Goal: Task Accomplishment & Management: Use online tool/utility

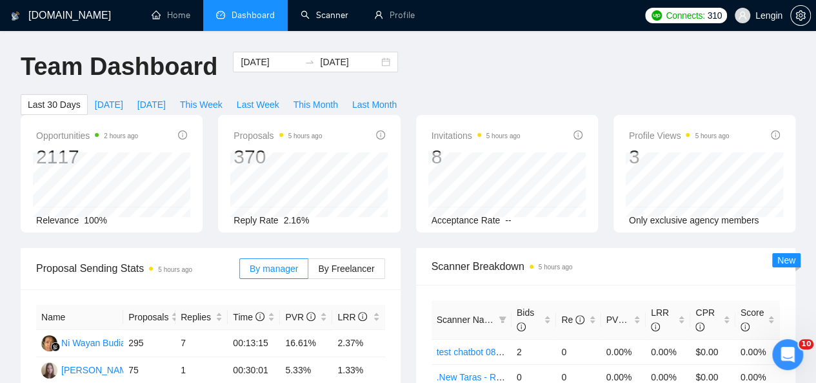
click at [334, 15] on link "Scanner" at bounding box center [325, 15] width 48 height 11
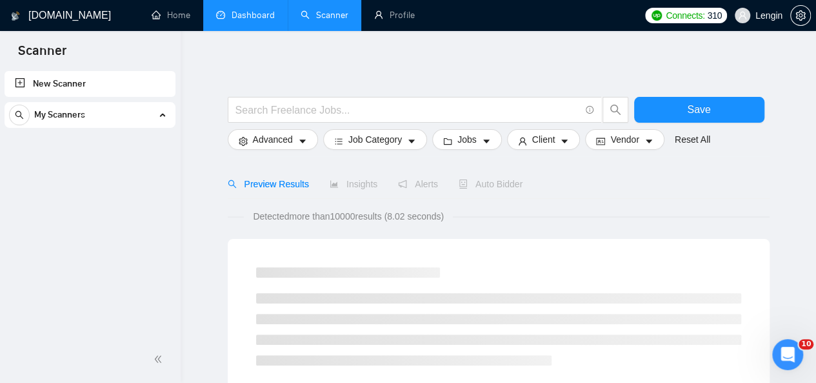
click at [232, 10] on link "Dashboard" at bounding box center [245, 15] width 59 height 11
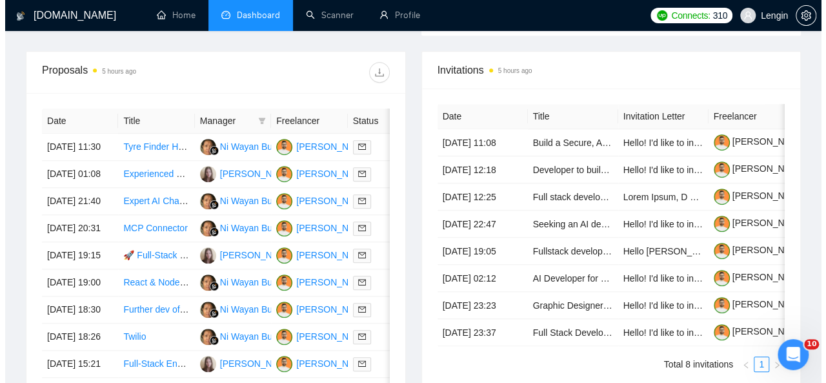
scroll to position [498, 0]
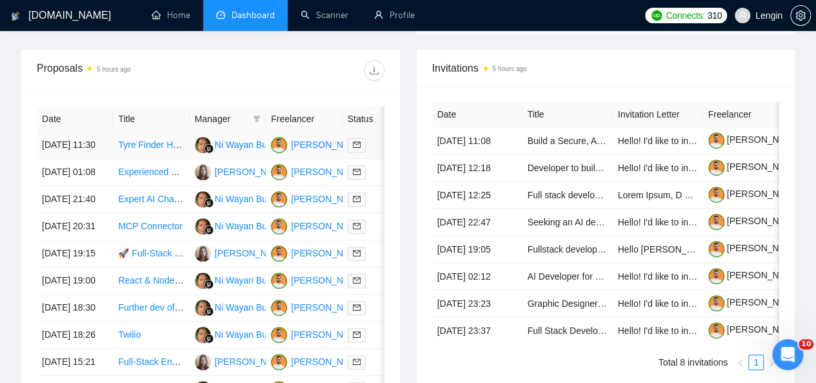
click at [159, 143] on td "Tyre Finder HI - Ecommerce tire marketplace" at bounding box center [151, 145] width 76 height 27
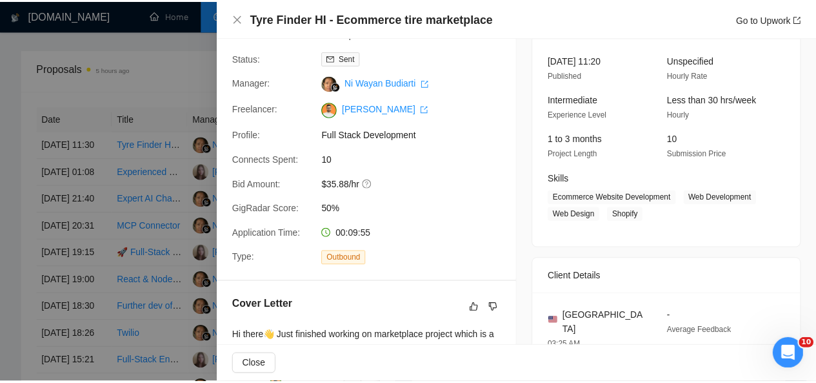
scroll to position [0, 0]
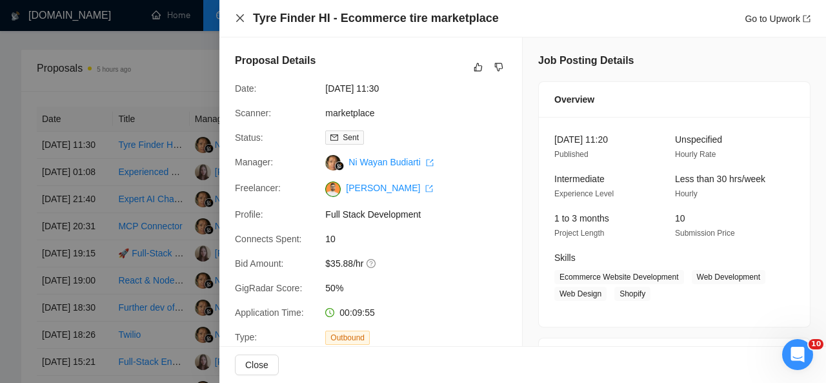
click at [236, 14] on icon "close" at bounding box center [240, 18] width 10 height 10
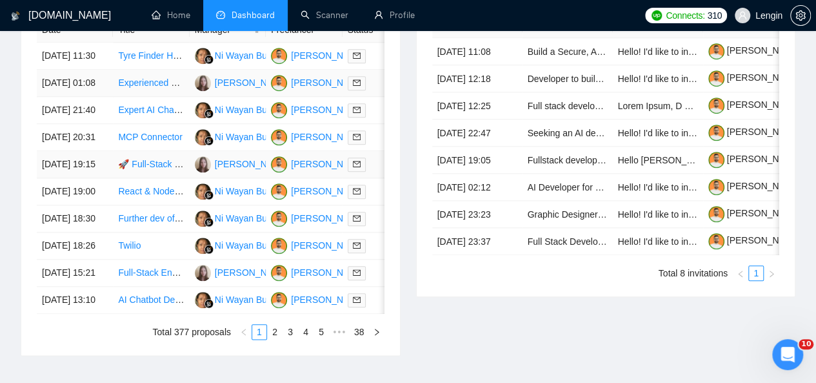
scroll to position [667, 0]
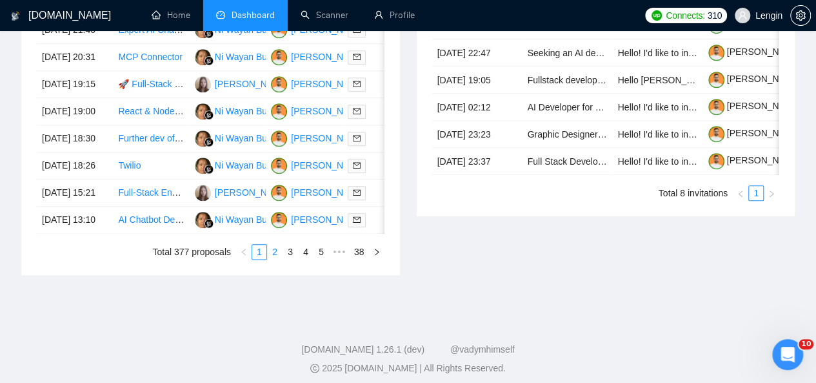
click at [282, 259] on link "2" at bounding box center [275, 252] width 14 height 14
click at [261, 259] on link "1" at bounding box center [259, 252] width 14 height 14
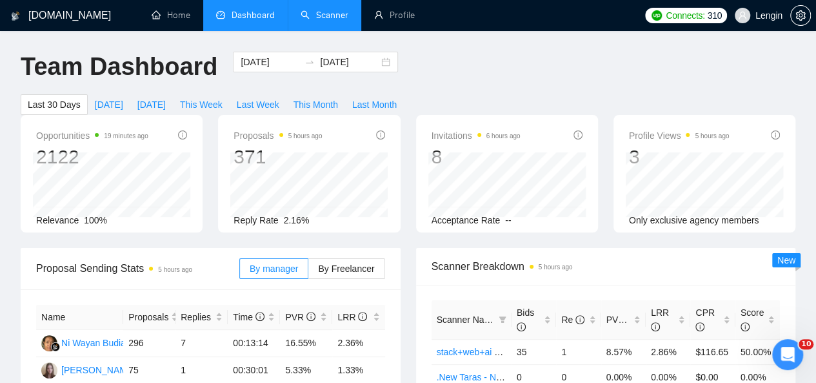
click at [348, 11] on link "Scanner" at bounding box center [325, 15] width 48 height 11
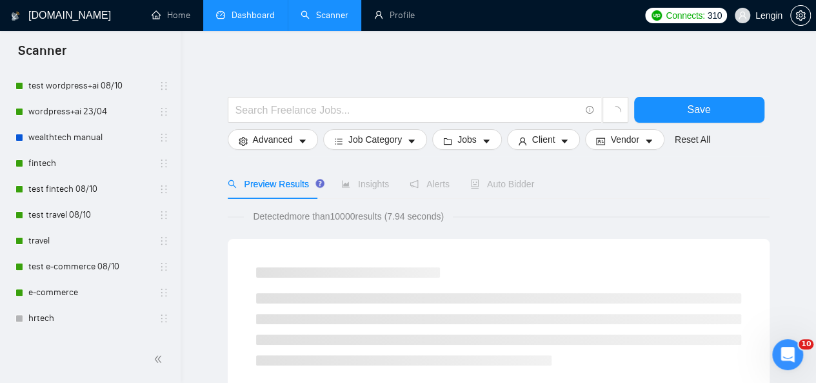
scroll to position [194, 0]
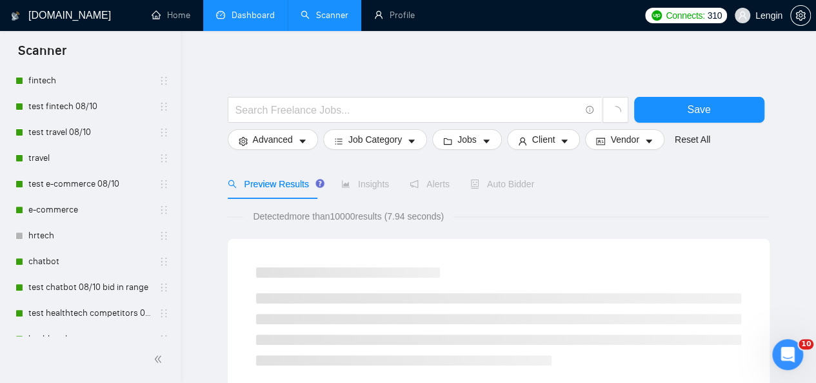
click at [103, 214] on link "e-commerce" at bounding box center [89, 210] width 123 height 26
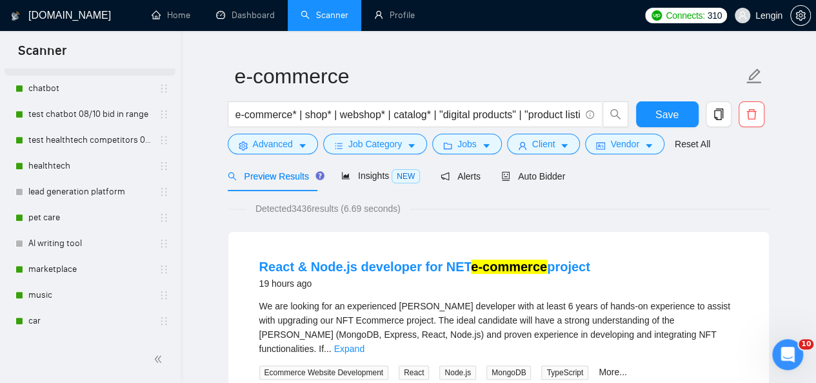
scroll to position [367, 0]
click at [67, 215] on link "pet care" at bounding box center [89, 217] width 123 height 26
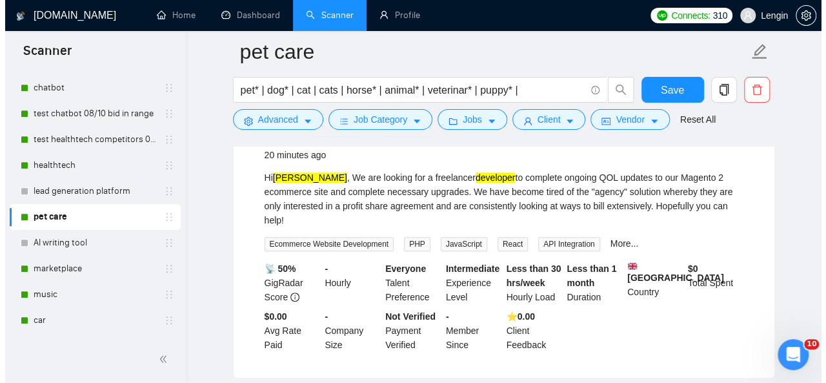
scroll to position [144, 0]
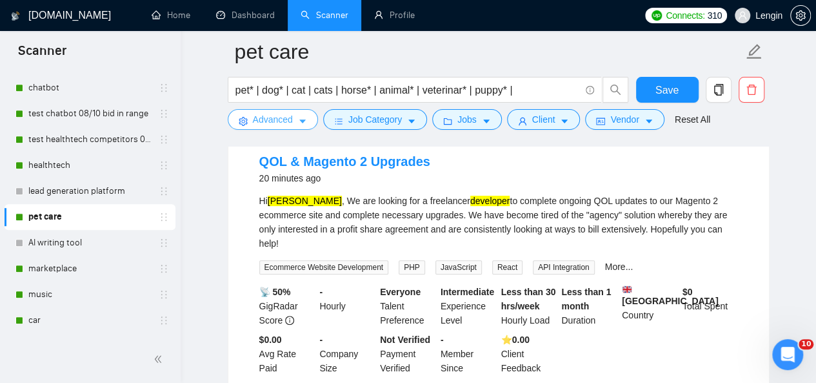
click at [285, 119] on span "Advanced" at bounding box center [273, 119] width 40 height 14
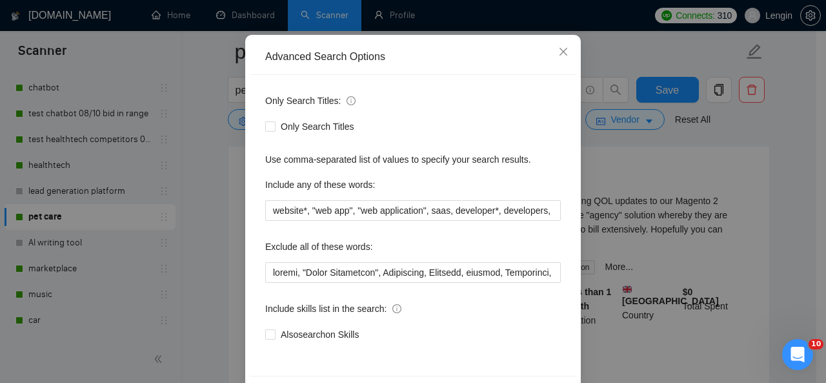
scroll to position [109, 0]
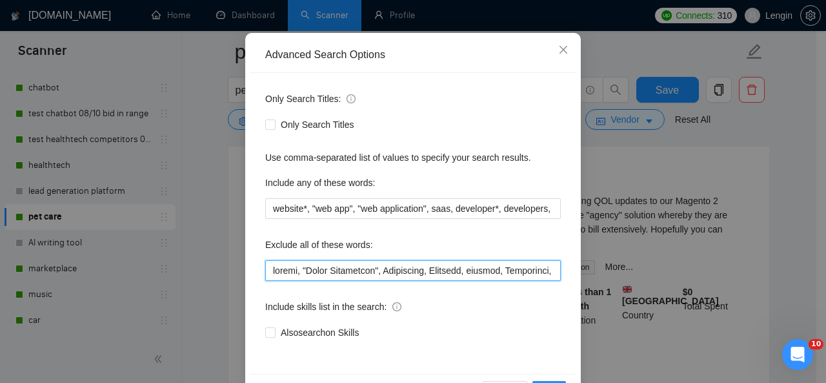
click at [265, 265] on input "text" at bounding box center [413, 270] width 296 height 21
paste input "QOL, Magento, Upgrades"
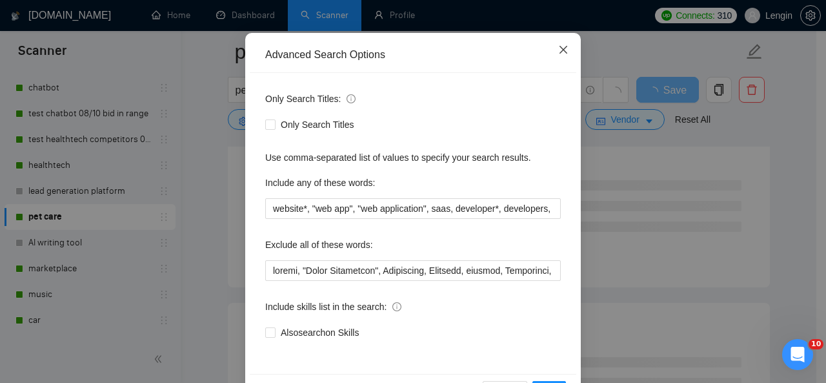
click at [561, 46] on icon "close" at bounding box center [563, 50] width 8 height 8
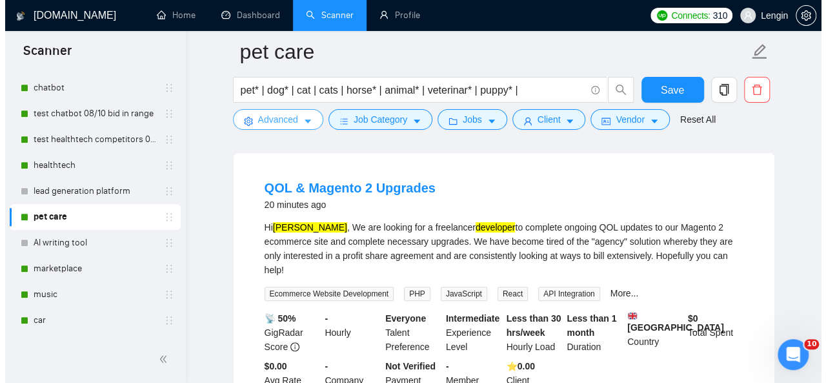
scroll to position [118, 0]
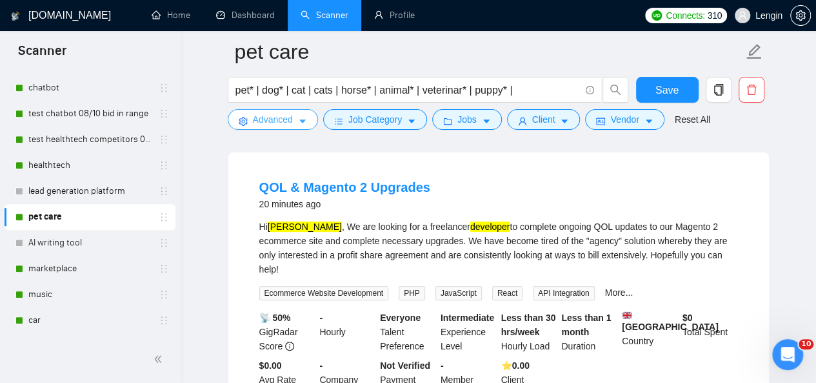
click at [275, 117] on span "Advanced" at bounding box center [273, 119] width 40 height 14
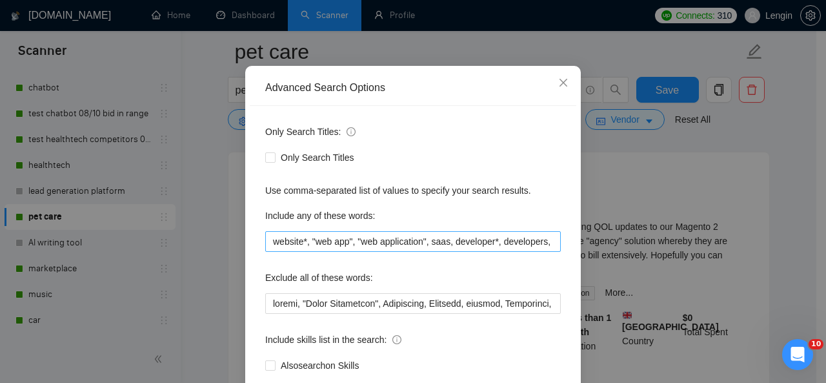
scroll to position [77, 0]
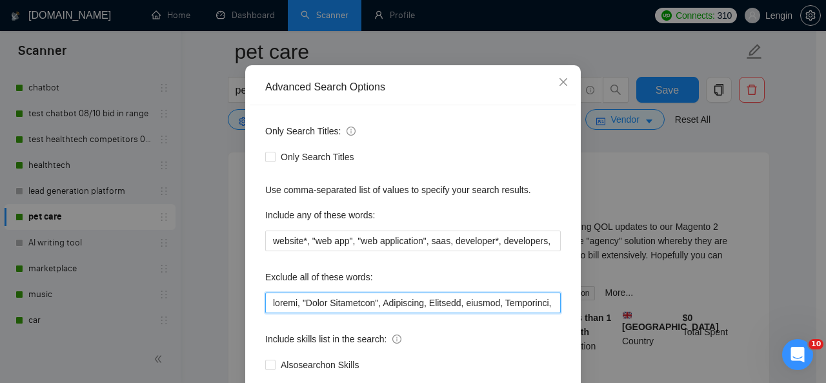
click at [268, 298] on input "text" at bounding box center [413, 302] width 296 height 21
paste input "QOL, Magento, Upgrades"
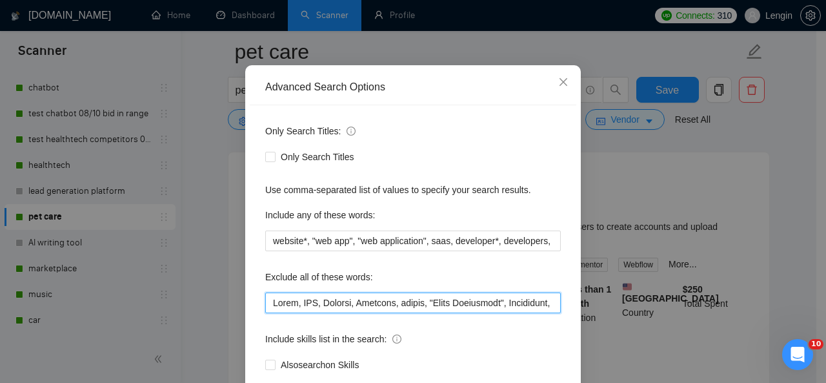
scroll to position [154, 0]
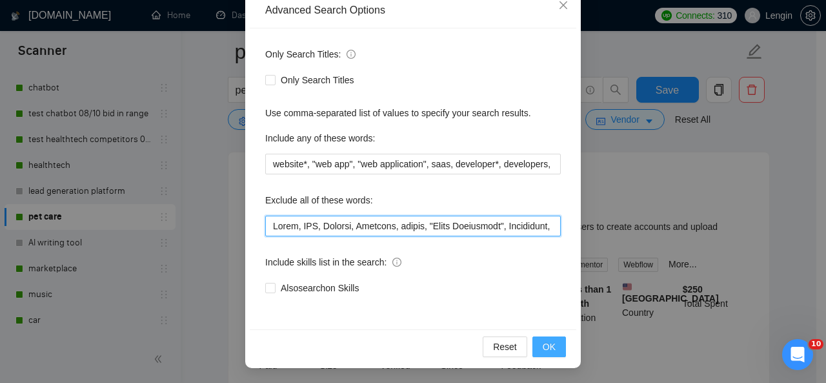
type input "Lorem, IPS, Dolorsi, Ametcons, adipis, "Elits Doeiusmodt", Incididunt, Utlabore…"
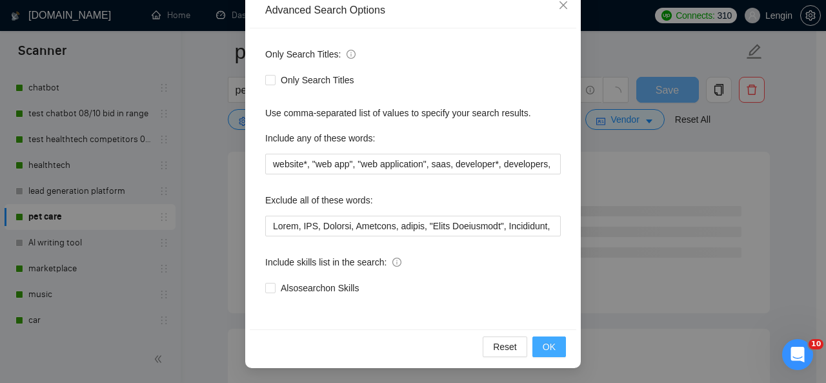
click at [534, 350] on button "OK" at bounding box center [549, 346] width 34 height 21
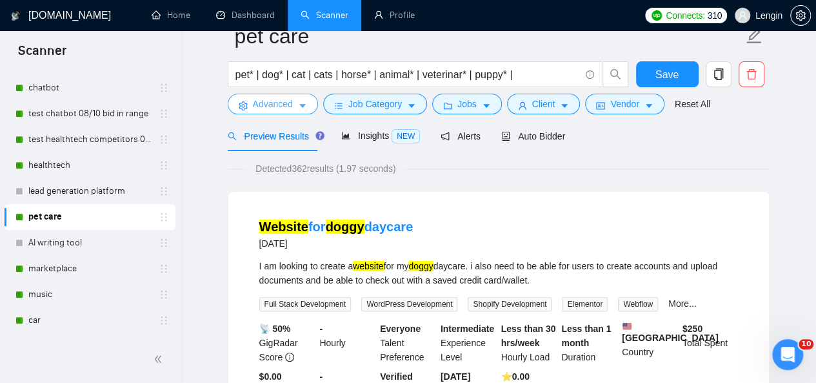
scroll to position [0, 0]
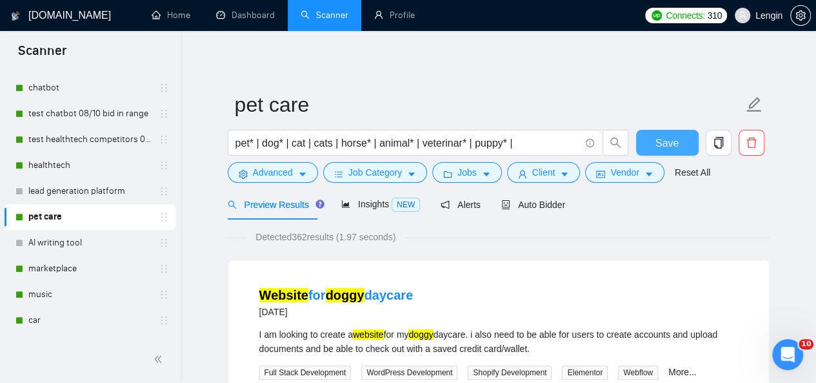
click at [681, 150] on button "Save" at bounding box center [667, 143] width 63 height 26
